Goal: Information Seeking & Learning: Learn about a topic

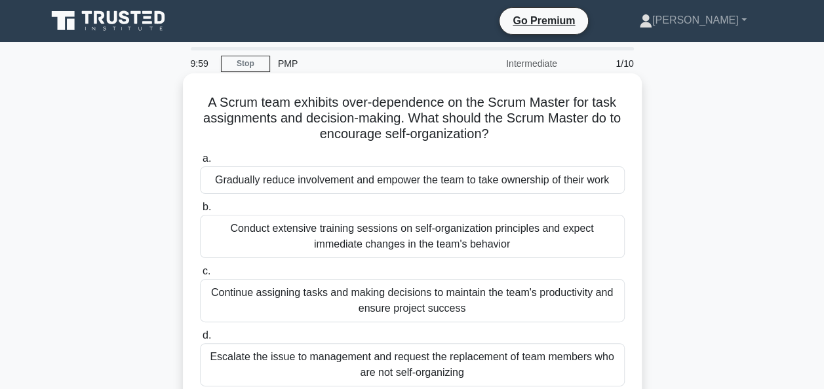
click at [635, 147] on div "A Scrum team exhibits over-dependence on the Scrum Master for task assignments …" at bounding box center [412, 239] width 448 height 321
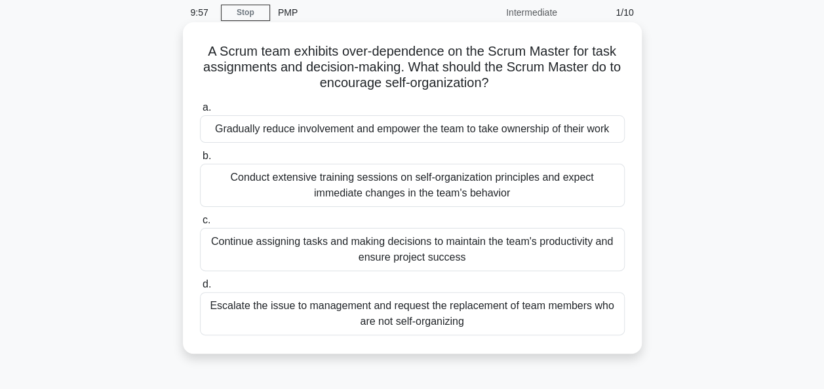
scroll to position [52, 0]
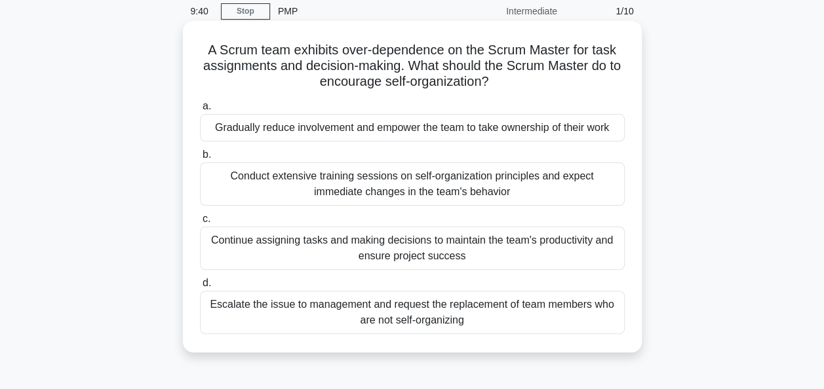
click at [489, 136] on div "Gradually reduce involvement and empower the team to take ownership of their wo…" at bounding box center [412, 128] width 425 height 28
click at [200, 111] on input "a. Gradually reduce involvement and empower the team to take ownership of their…" at bounding box center [200, 106] width 0 height 9
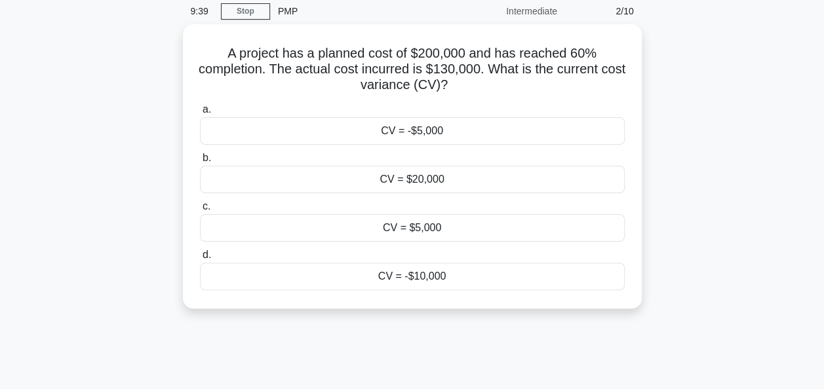
scroll to position [0, 0]
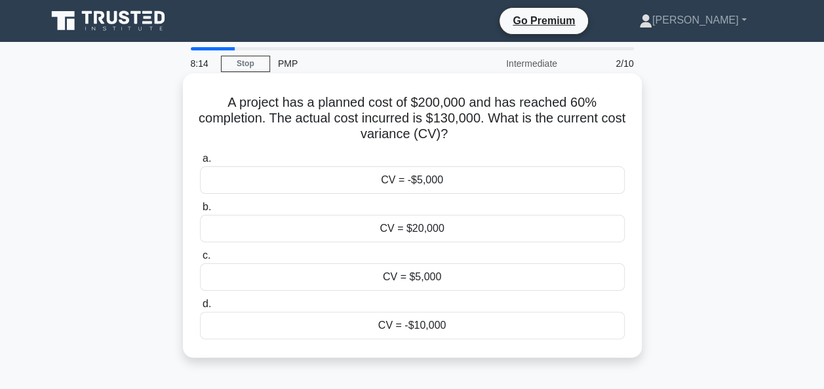
click at [428, 328] on div "CV = -$10,000" at bounding box center [412, 326] width 425 height 28
click at [200, 309] on input "d. CV = -$10,000" at bounding box center [200, 304] width 0 height 9
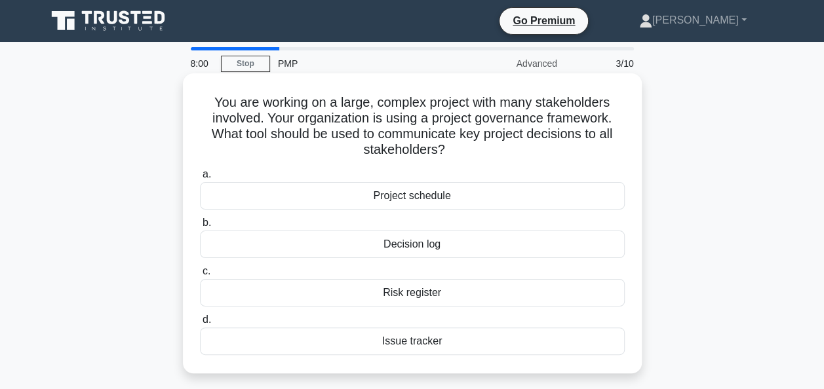
click at [440, 240] on div "Decision log" at bounding box center [412, 245] width 425 height 28
click at [200, 227] on input "b. Decision log" at bounding box center [200, 223] width 0 height 9
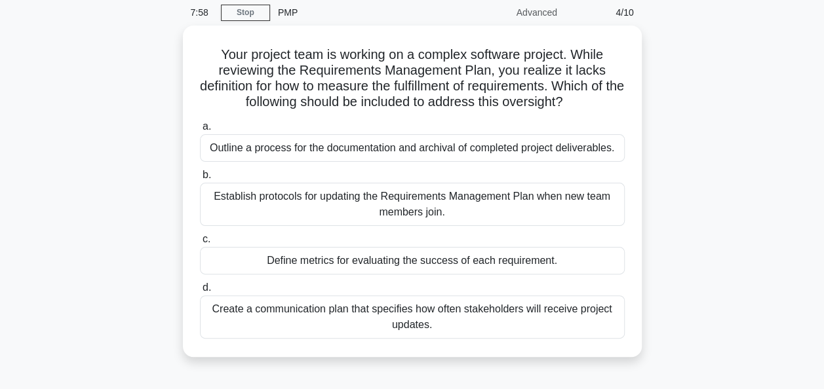
scroll to position [52, 0]
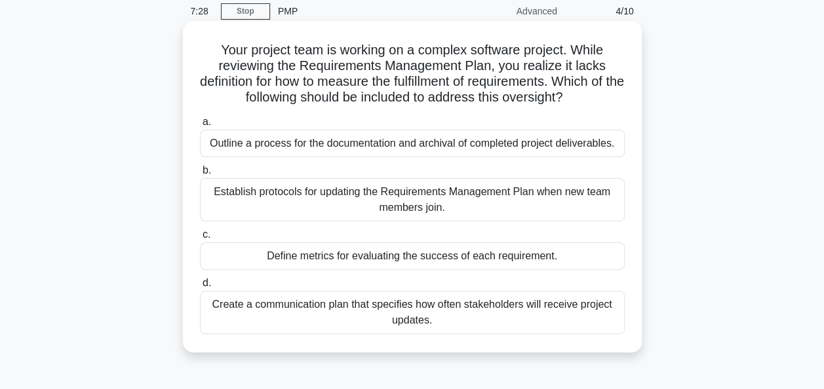
click at [320, 255] on div "Define metrics for evaluating the success of each requirement." at bounding box center [412, 257] width 425 height 28
click at [200, 239] on input "c. Define metrics for evaluating the success of each requirement." at bounding box center [200, 235] width 0 height 9
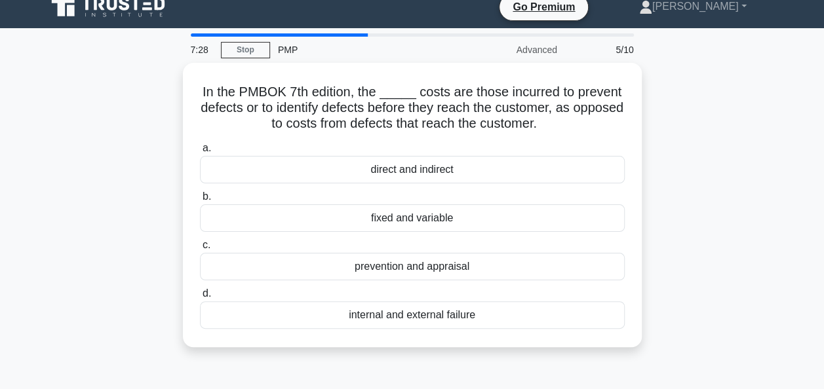
scroll to position [0, 0]
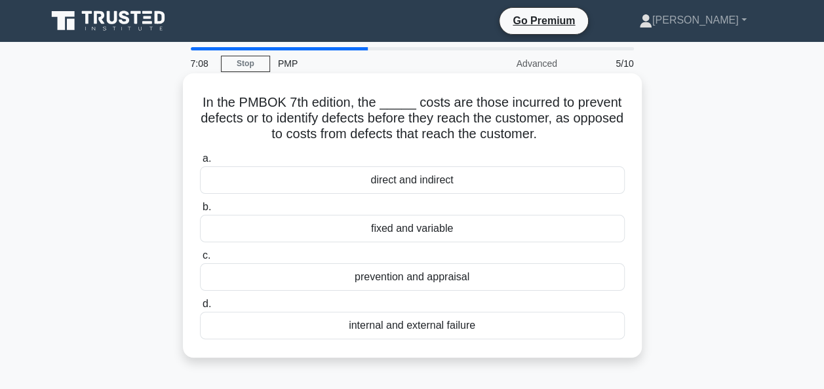
click at [248, 284] on div "prevention and appraisal" at bounding box center [412, 277] width 425 height 28
click at [200, 260] on input "c. prevention and appraisal" at bounding box center [200, 256] width 0 height 9
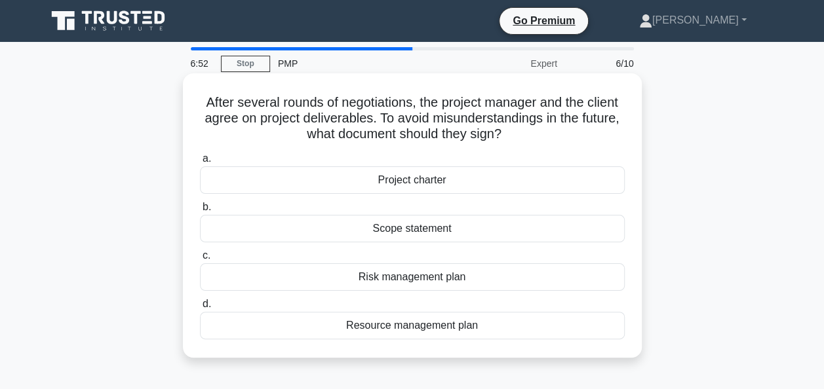
click at [307, 186] on div "Project charter" at bounding box center [412, 180] width 425 height 28
click at [200, 163] on input "a. Project charter" at bounding box center [200, 159] width 0 height 9
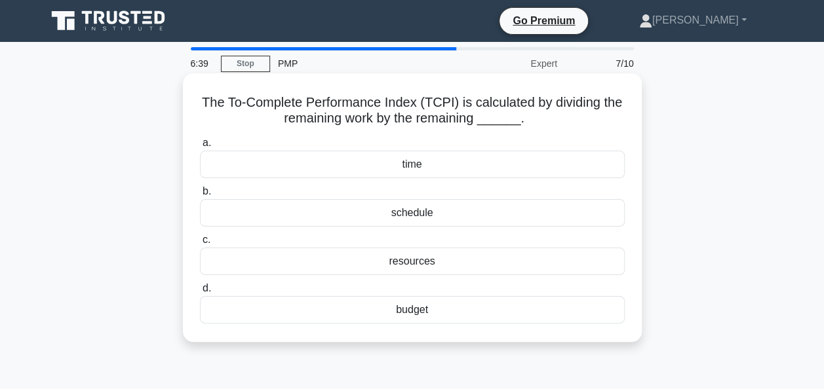
click at [386, 311] on div "budget" at bounding box center [412, 310] width 425 height 28
click at [200, 293] on input "d. budget" at bounding box center [200, 288] width 0 height 9
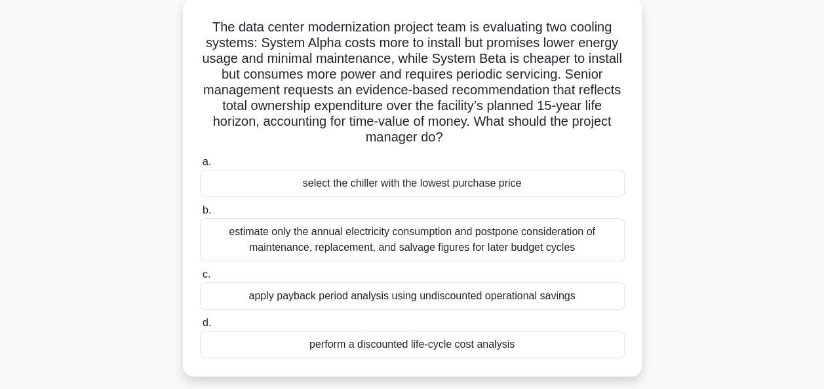
scroll to position [105, 0]
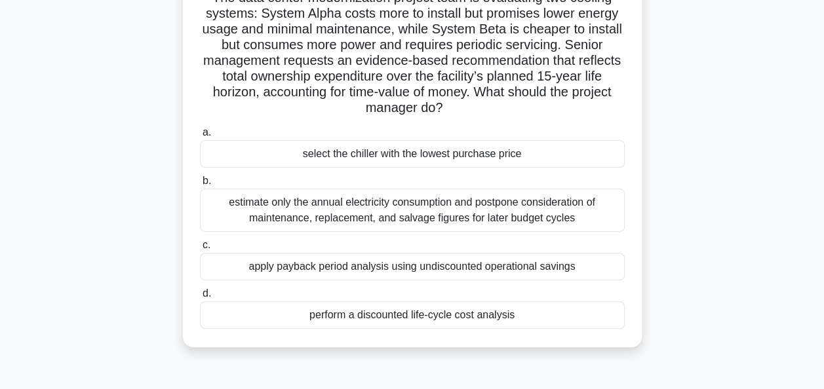
click at [219, 263] on div "apply payback period analysis using undiscounted operational savings" at bounding box center [412, 267] width 425 height 28
click at [200, 250] on input "c. apply payback period analysis using undiscounted operational savings" at bounding box center [200, 245] width 0 height 9
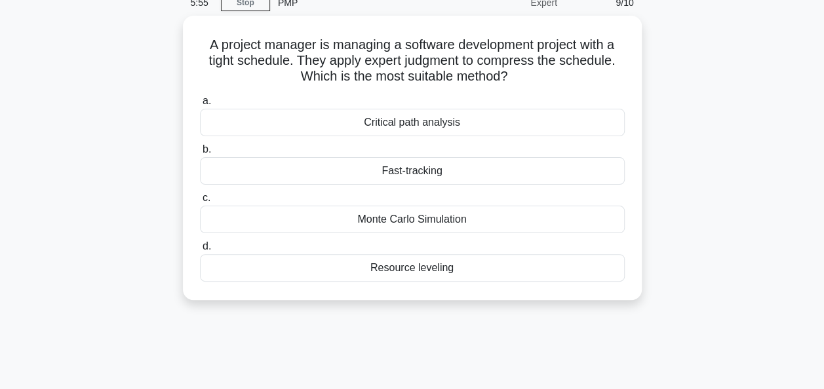
scroll to position [23, 0]
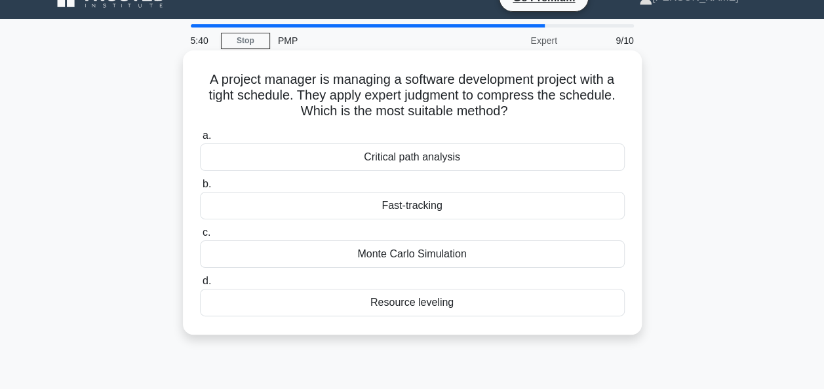
click at [291, 207] on div "Fast-tracking" at bounding box center [412, 206] width 425 height 28
click at [200, 189] on input "b. Fast-tracking" at bounding box center [200, 184] width 0 height 9
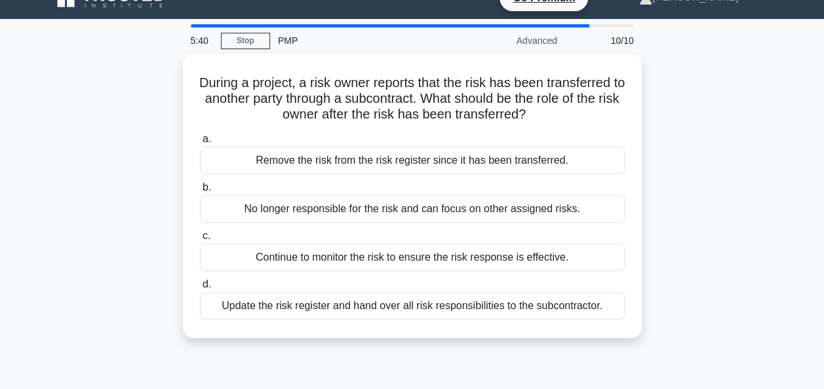
scroll to position [0, 0]
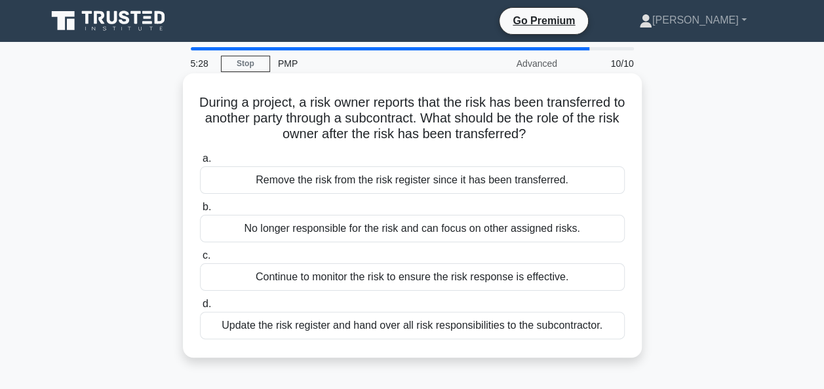
click at [357, 329] on div "Update the risk register and hand over all risk responsibilities to the subcont…" at bounding box center [412, 326] width 425 height 28
click at [200, 309] on input "d. Update the risk register and hand over all risk responsibilities to the subc…" at bounding box center [200, 304] width 0 height 9
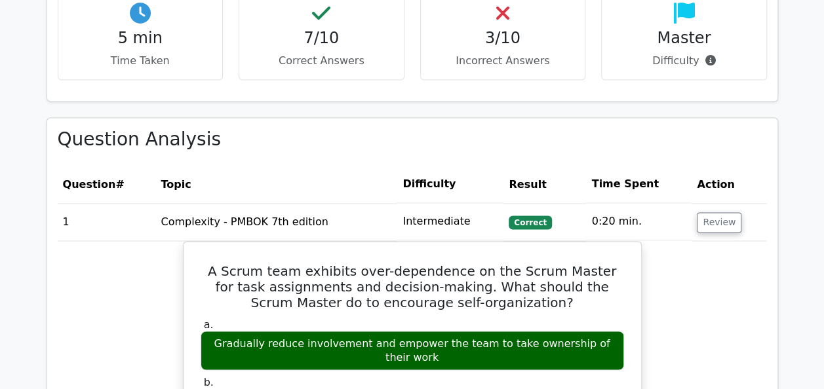
scroll to position [1021, 0]
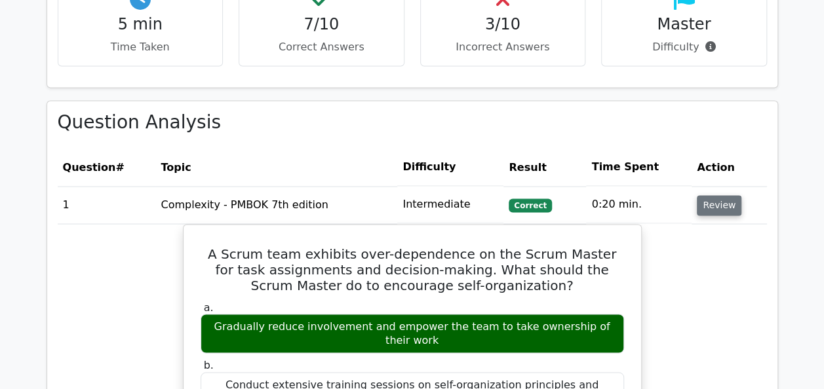
click at [708, 195] on button "Review" at bounding box center [719, 205] width 45 height 20
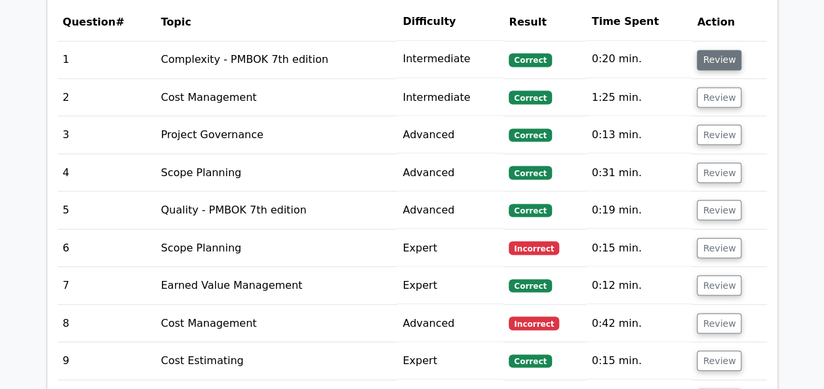
scroll to position [1205, 0]
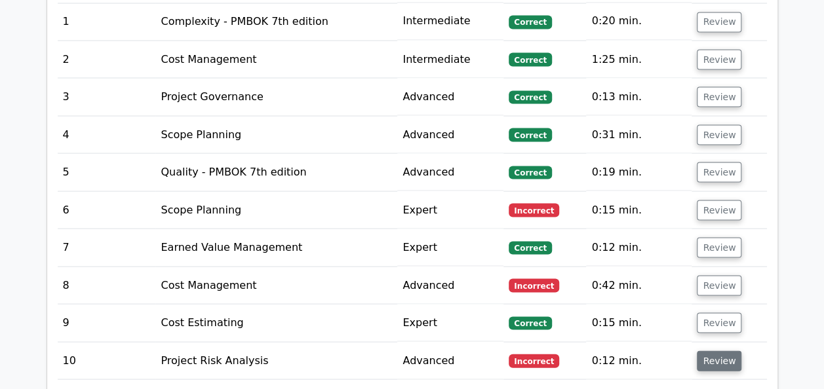
click at [729, 351] on button "Review" at bounding box center [719, 361] width 45 height 20
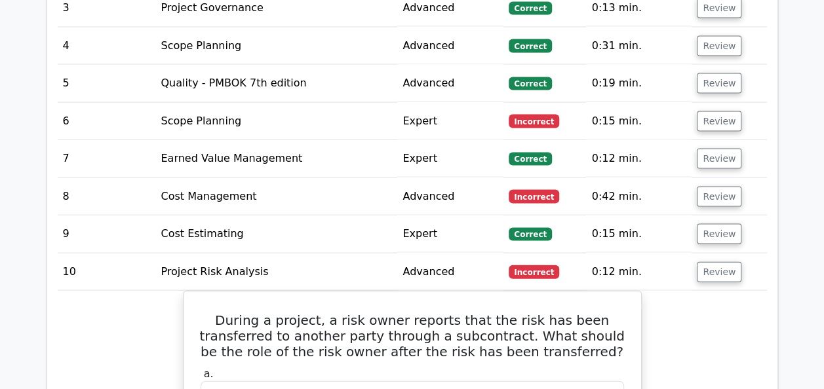
scroll to position [1283, 0]
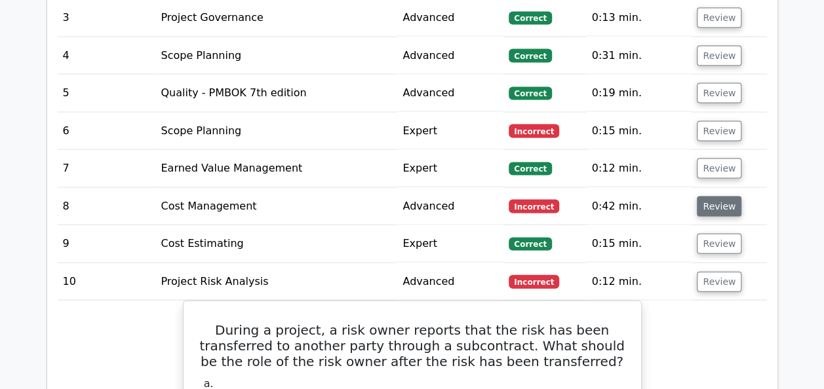
click at [726, 197] on button "Review" at bounding box center [719, 207] width 45 height 20
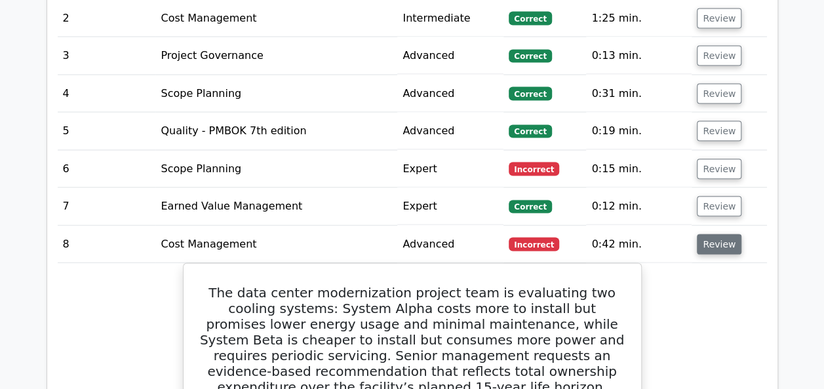
scroll to position [1231, 0]
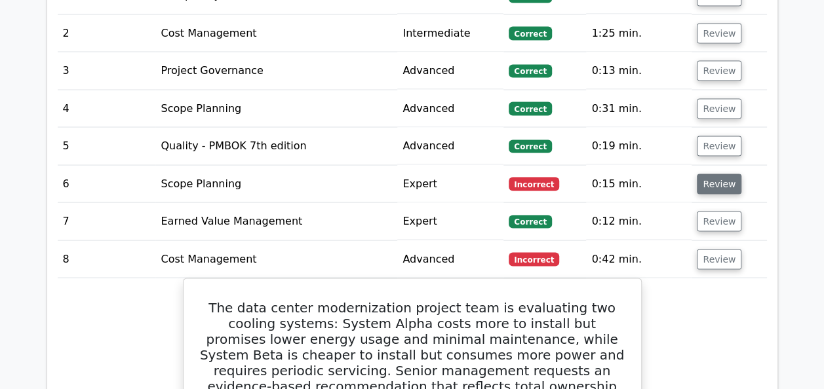
click at [703, 174] on button "Review" at bounding box center [719, 184] width 45 height 20
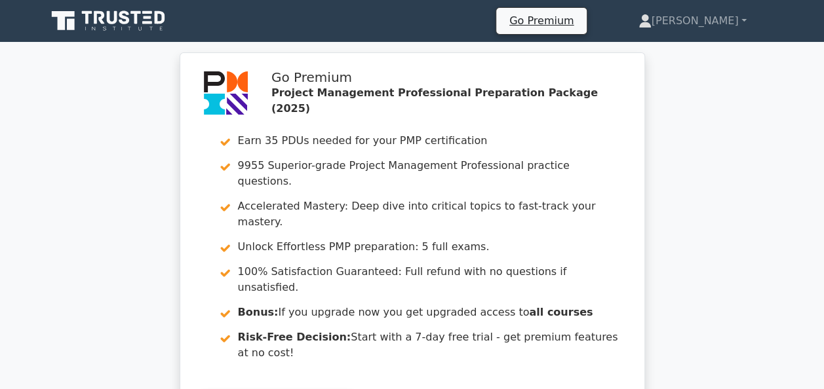
scroll to position [0, 0]
click at [120, 24] on icon at bounding box center [110, 21] width 126 height 25
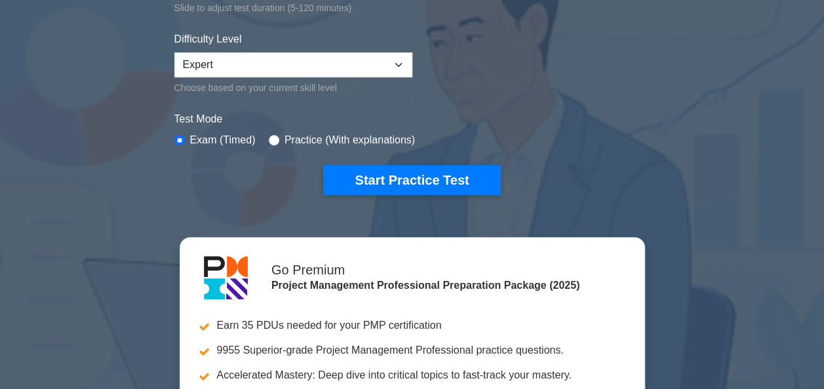
scroll to position [340, 0]
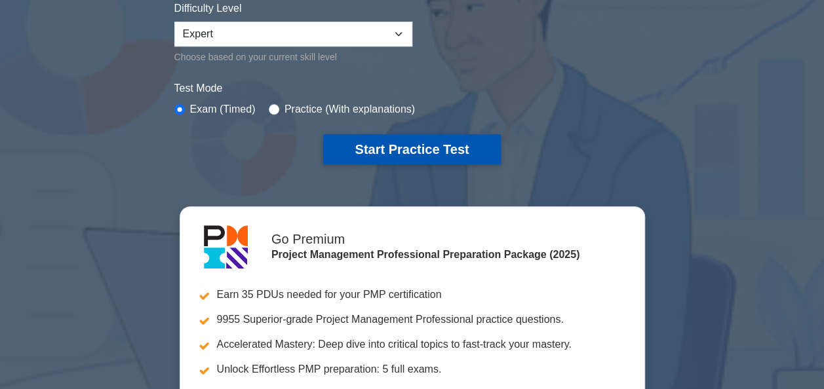
click at [385, 159] on button "Start Practice Test" at bounding box center [411, 149] width 177 height 30
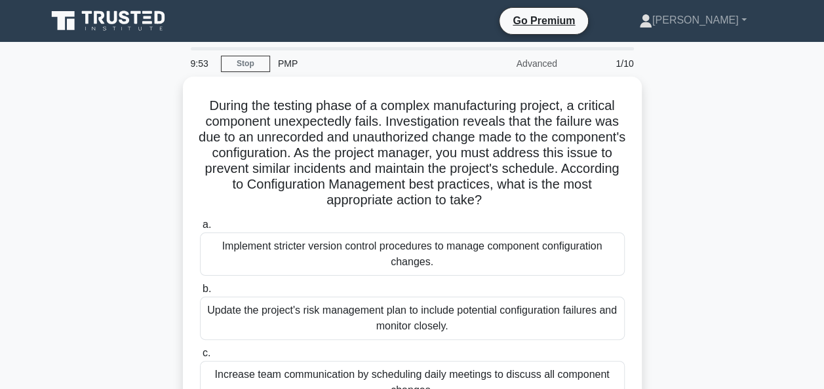
click at [718, 240] on div "During the testing phase of a complex manufacturing project, a critical compone…" at bounding box center [412, 290] width 747 height 426
click at [751, 274] on div "During the testing phase of a complex manufacturing project, a critical compone…" at bounding box center [412, 290] width 747 height 426
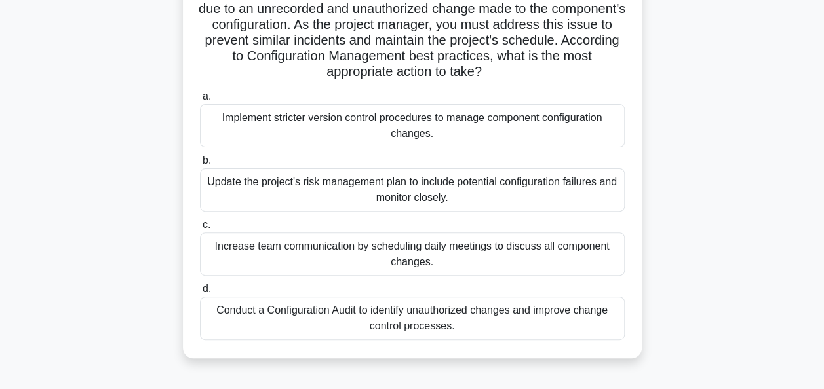
scroll to position [131, 0]
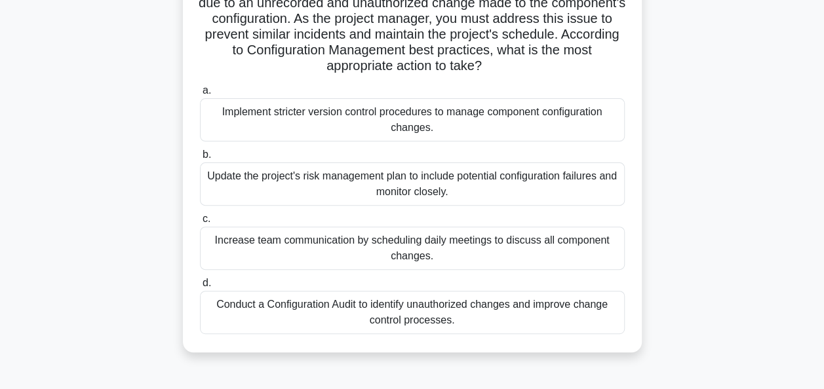
click at [559, 314] on div "Conduct a Configuration Audit to identify unauthorized changes and improve chan…" at bounding box center [412, 312] width 425 height 43
click at [200, 288] on input "d. Conduct a Configuration Audit to identify unauthorized changes and improve c…" at bounding box center [200, 283] width 0 height 9
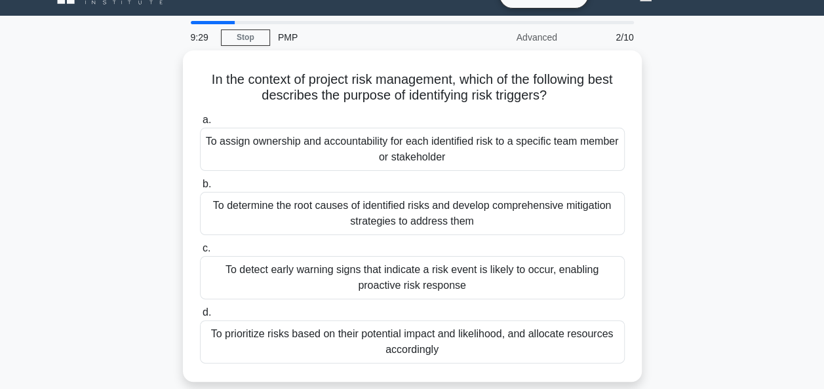
scroll to position [52, 0]
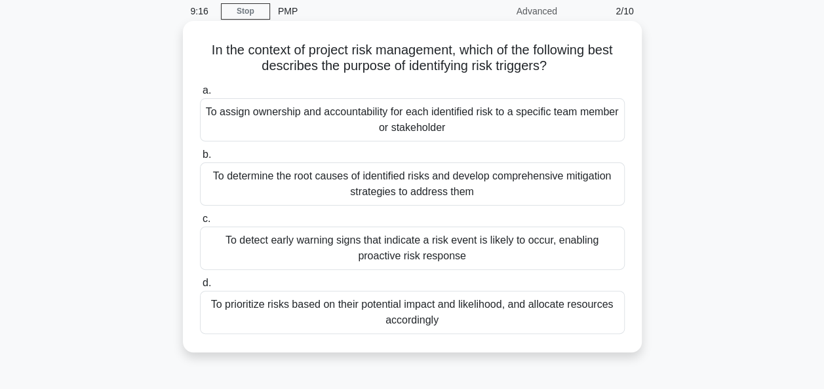
click at [523, 240] on div "To detect early warning signs that indicate a risk event is likely to occur, en…" at bounding box center [412, 248] width 425 height 43
click at [200, 224] on input "c. To detect early warning signs that indicate a risk event is likely to occur,…" at bounding box center [200, 219] width 0 height 9
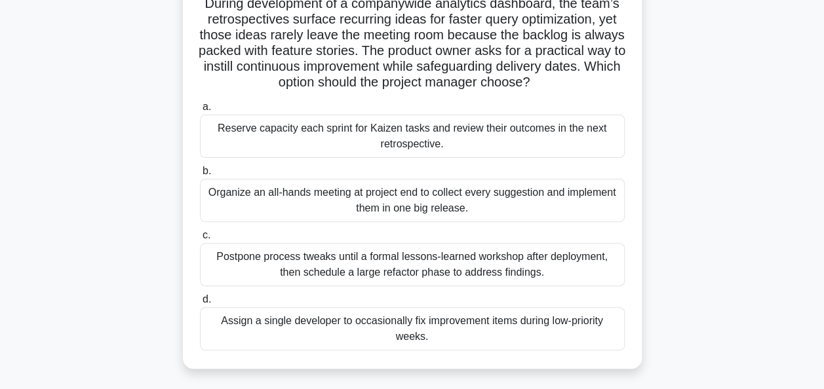
scroll to position [105, 0]
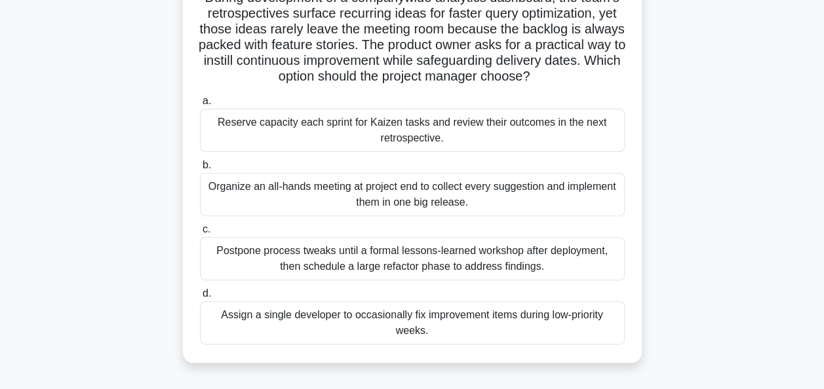
click at [412, 131] on div "Reserve capacity each sprint for Kaizen tasks and review their outcomes in the …" at bounding box center [412, 130] width 425 height 43
click at [200, 106] on input "a. Reserve capacity each sprint for Kaizen tasks and review their outcomes in t…" at bounding box center [200, 101] width 0 height 9
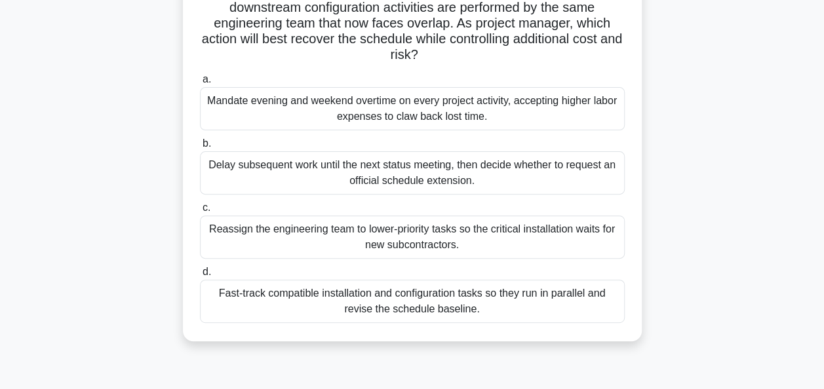
scroll to position [131, 0]
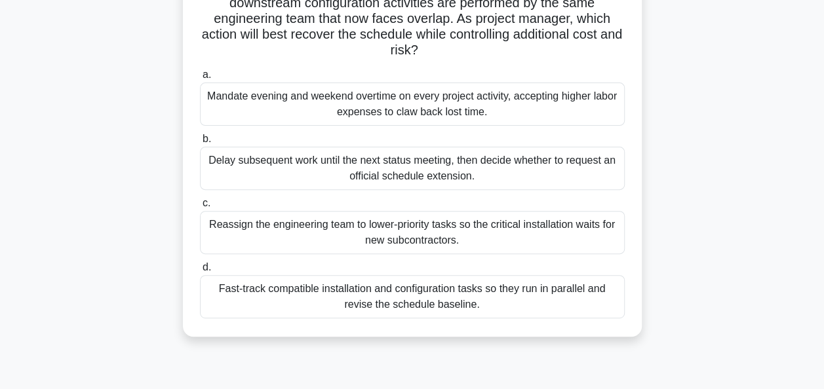
click at [248, 301] on div "Fast-track compatible installation and configuration tasks so they run in paral…" at bounding box center [412, 296] width 425 height 43
click at [200, 272] on input "d. Fast-track compatible installation and configuration tasks so they run in pa…" at bounding box center [200, 267] width 0 height 9
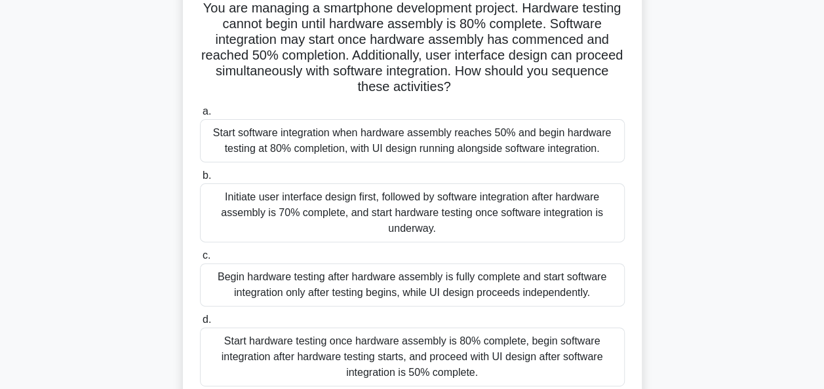
scroll to position [105, 0]
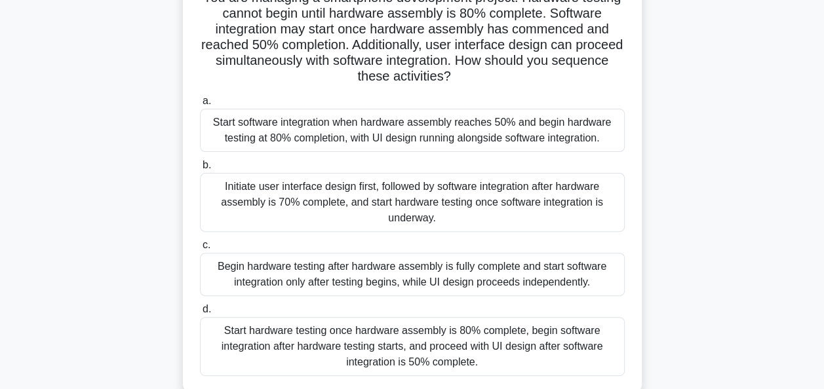
click at [246, 136] on div "Start software integration when hardware assembly reaches 50% and begin hardwar…" at bounding box center [412, 130] width 425 height 43
click at [200, 106] on input "a. Start software integration when hardware assembly reaches 50% and begin hard…" at bounding box center [200, 101] width 0 height 9
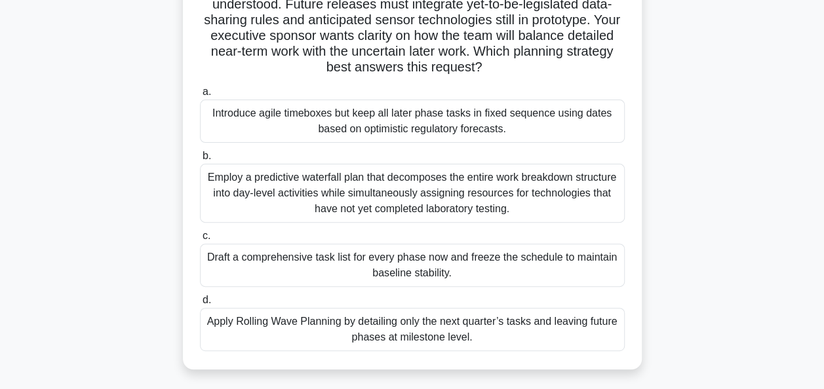
scroll to position [131, 0]
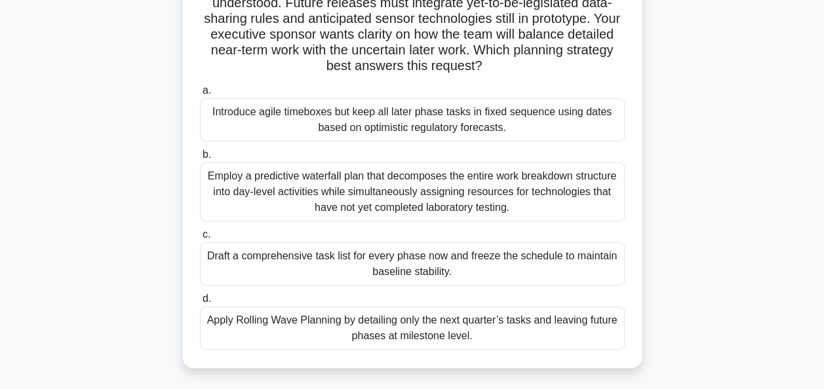
click at [288, 125] on div "Introduce agile timeboxes but keep all later phase tasks in fixed sequence usin…" at bounding box center [412, 119] width 425 height 43
click at [200, 95] on input "a. Introduce agile timeboxes but keep all later phase tasks in fixed sequence u…" at bounding box center [200, 91] width 0 height 9
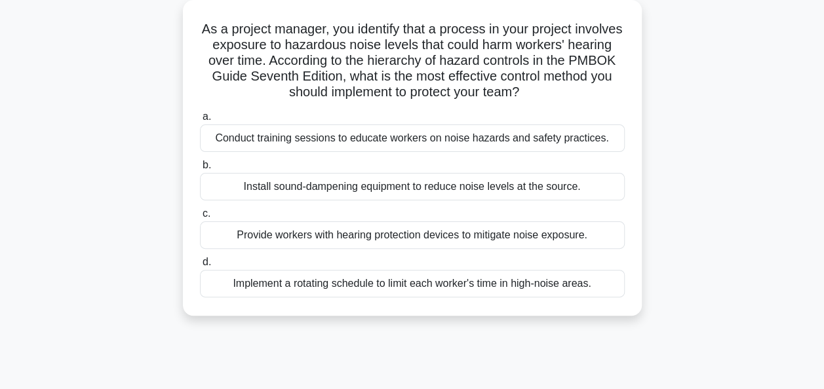
scroll to position [79, 0]
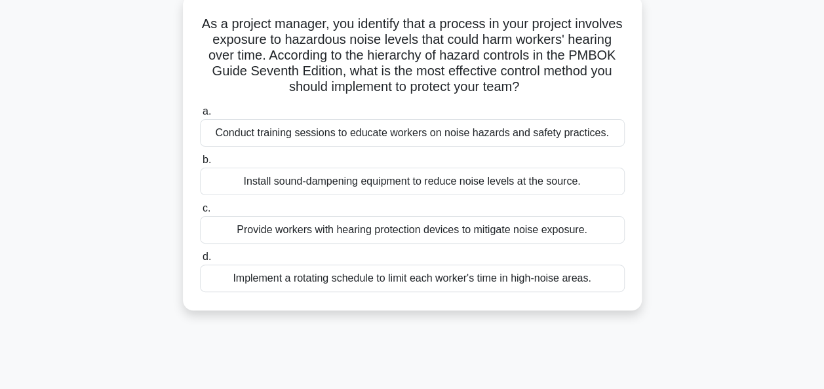
click at [241, 132] on div "Conduct training sessions to educate workers on noise hazards and safety practi…" at bounding box center [412, 133] width 425 height 28
click at [200, 116] on input "a. Conduct training sessions to educate workers on noise hazards and safety pra…" at bounding box center [200, 111] width 0 height 9
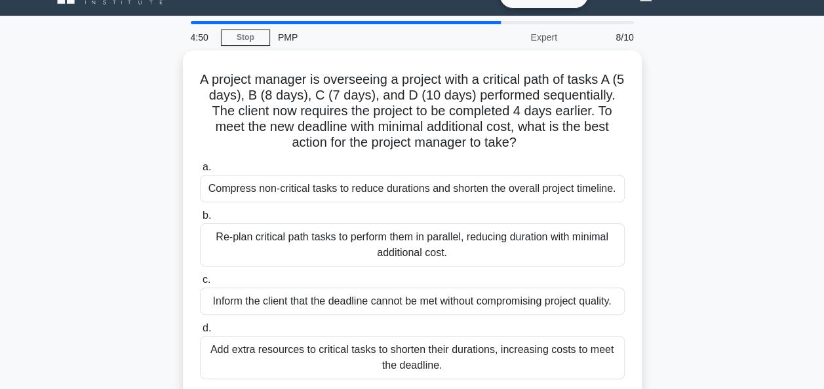
scroll to position [52, 0]
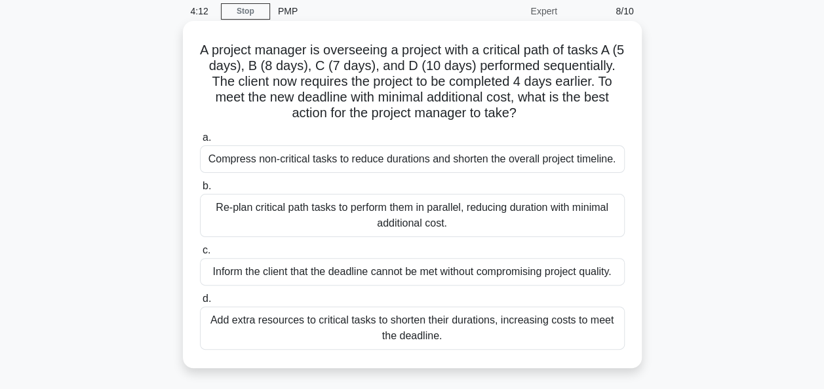
click at [262, 161] on div "Compress non-critical tasks to reduce durations and shorten the overall project…" at bounding box center [412, 160] width 425 height 28
click at [200, 142] on input "a. Compress non-critical tasks to reduce durations and shorten the overall proj…" at bounding box center [200, 138] width 0 height 9
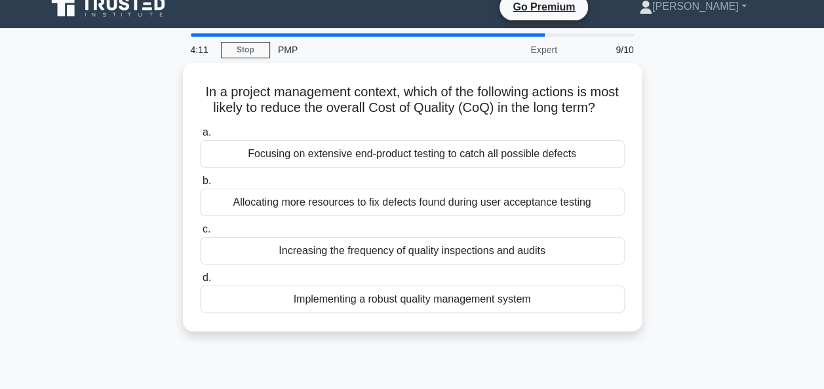
scroll to position [0, 0]
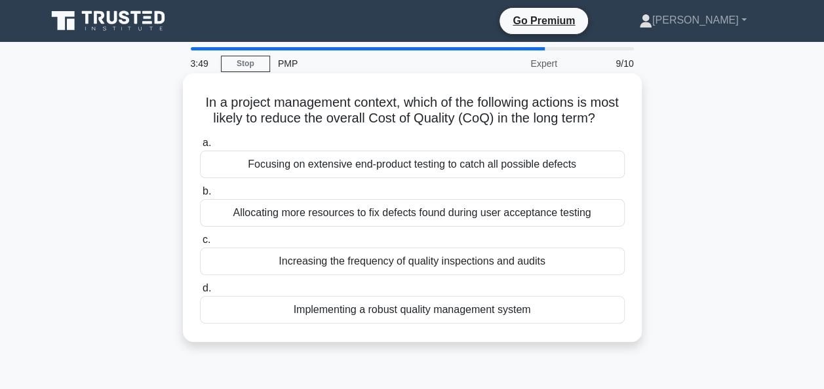
click at [267, 324] on div "Implementing a robust quality management system" at bounding box center [412, 310] width 425 height 28
click at [200, 293] on input "d. Implementing a robust quality management system" at bounding box center [200, 288] width 0 height 9
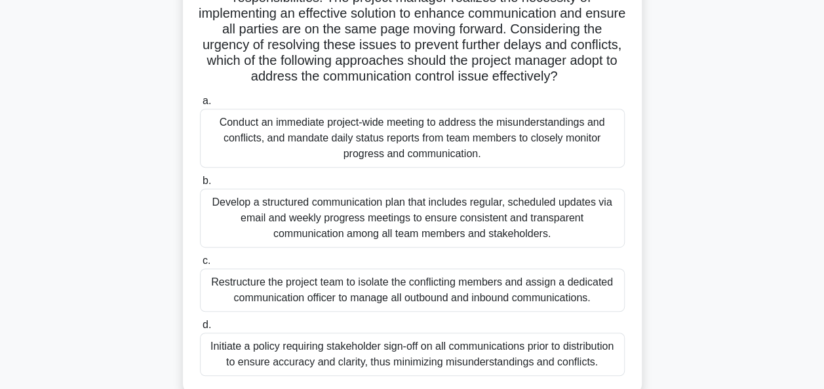
scroll to position [288, 0]
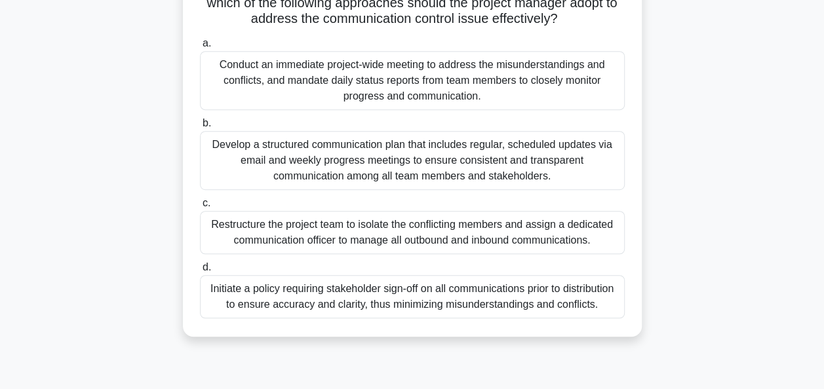
click at [222, 181] on div "Develop a structured communication plan that includes regular, scheduled update…" at bounding box center [412, 160] width 425 height 59
click at [200, 128] on input "b. Develop a structured communication plan that includes regular, scheduled upd…" at bounding box center [200, 123] width 0 height 9
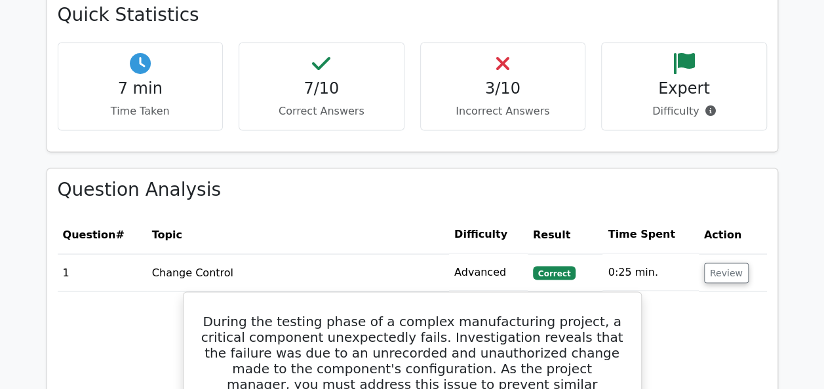
scroll to position [1021, 0]
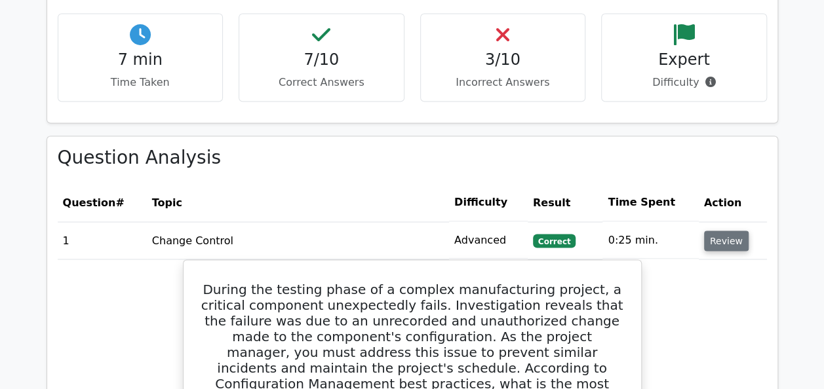
click at [712, 231] on button "Review" at bounding box center [726, 241] width 45 height 20
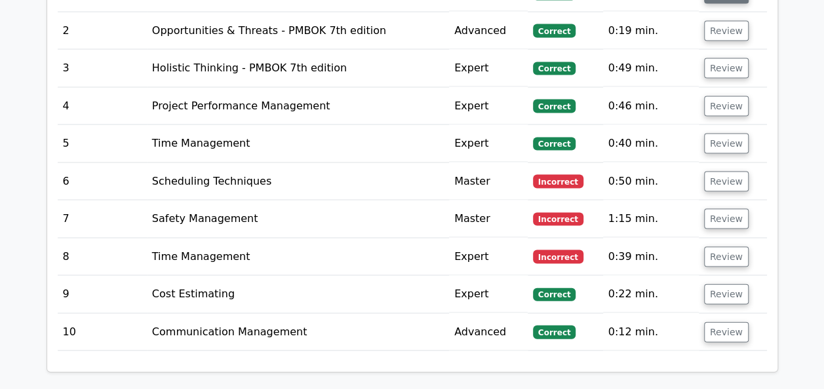
scroll to position [1283, 0]
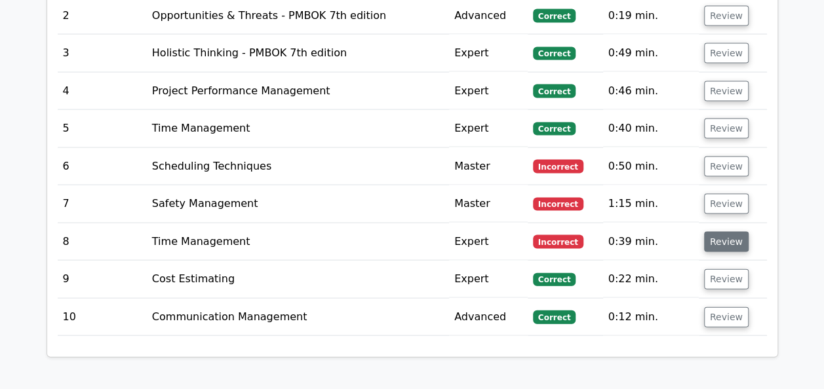
click at [727, 232] on button "Review" at bounding box center [726, 242] width 45 height 20
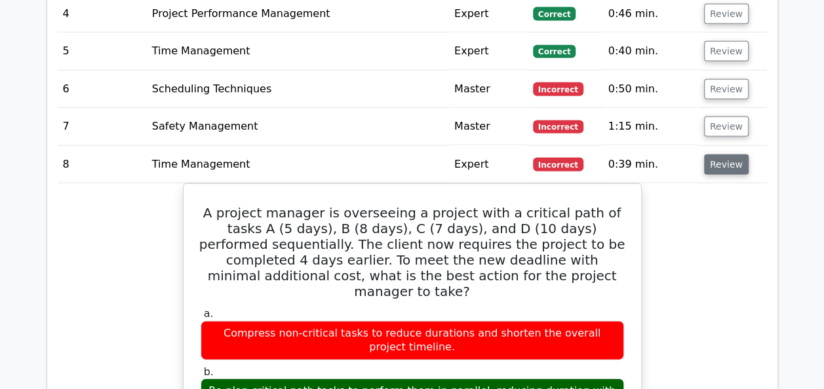
scroll to position [1362, 0]
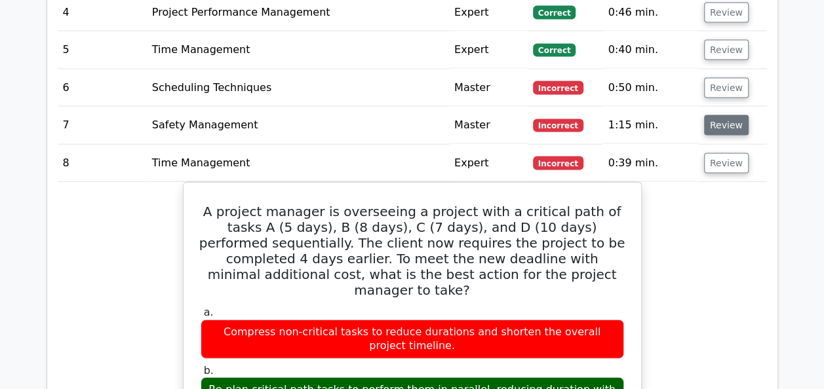
click at [724, 115] on button "Review" at bounding box center [726, 125] width 45 height 20
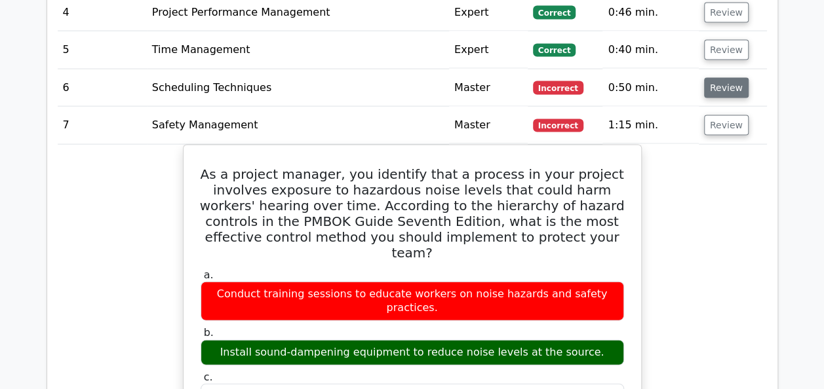
click at [718, 78] on button "Review" at bounding box center [726, 88] width 45 height 20
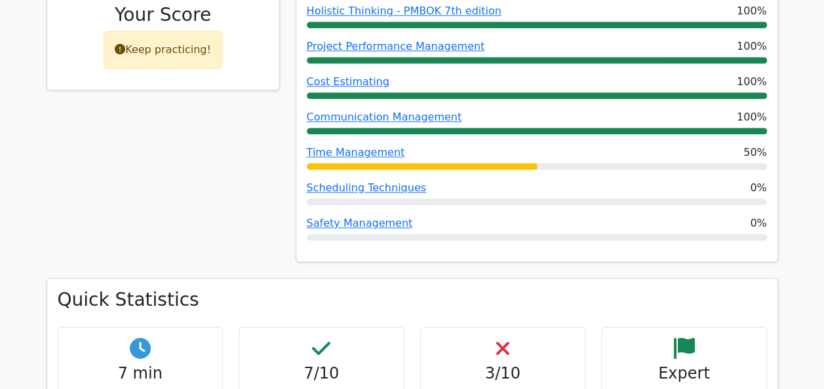
scroll to position [367, 0]
